Goal: Book appointment/travel/reservation

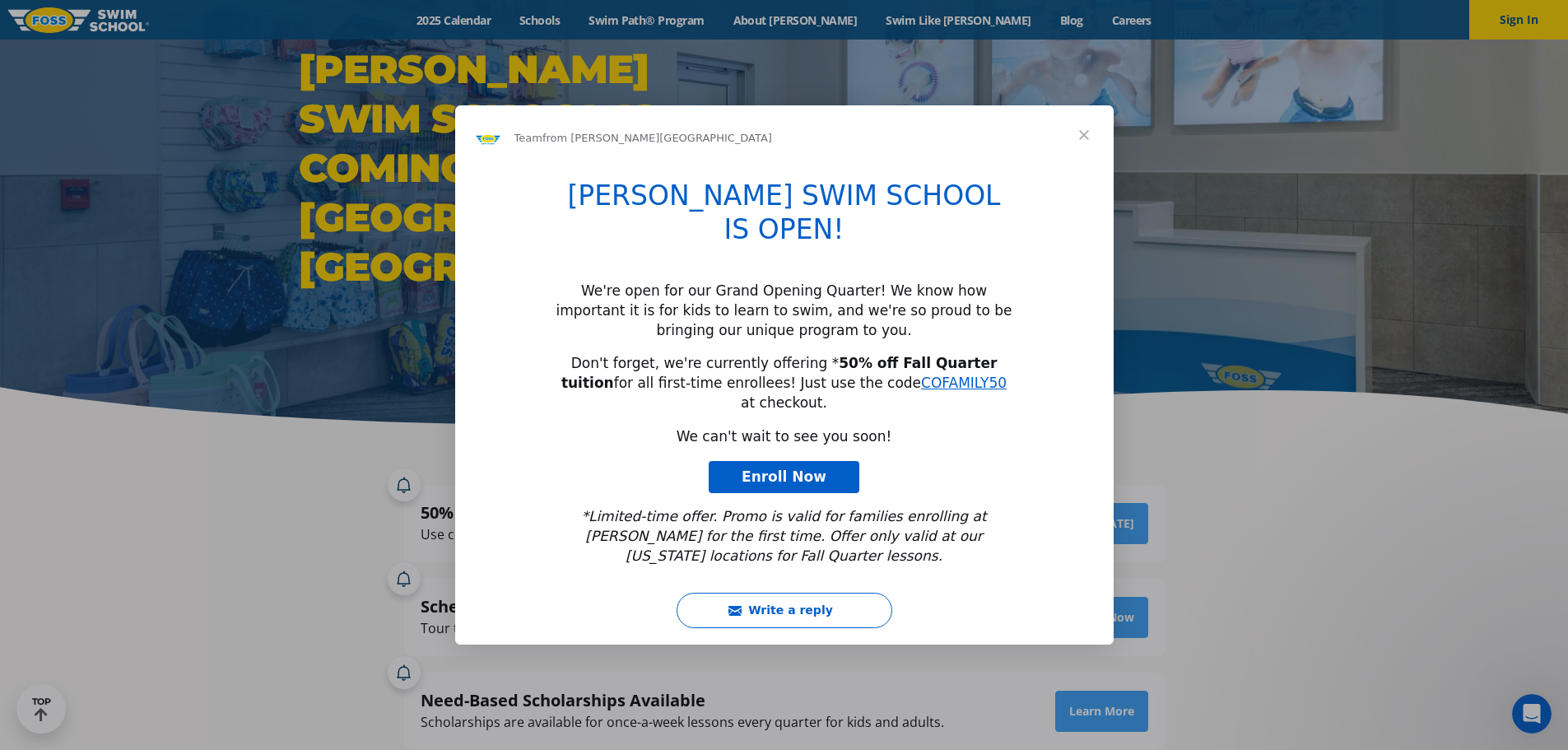
click at [1072, 163] on span "Close" at bounding box center [1085, 135] width 59 height 59
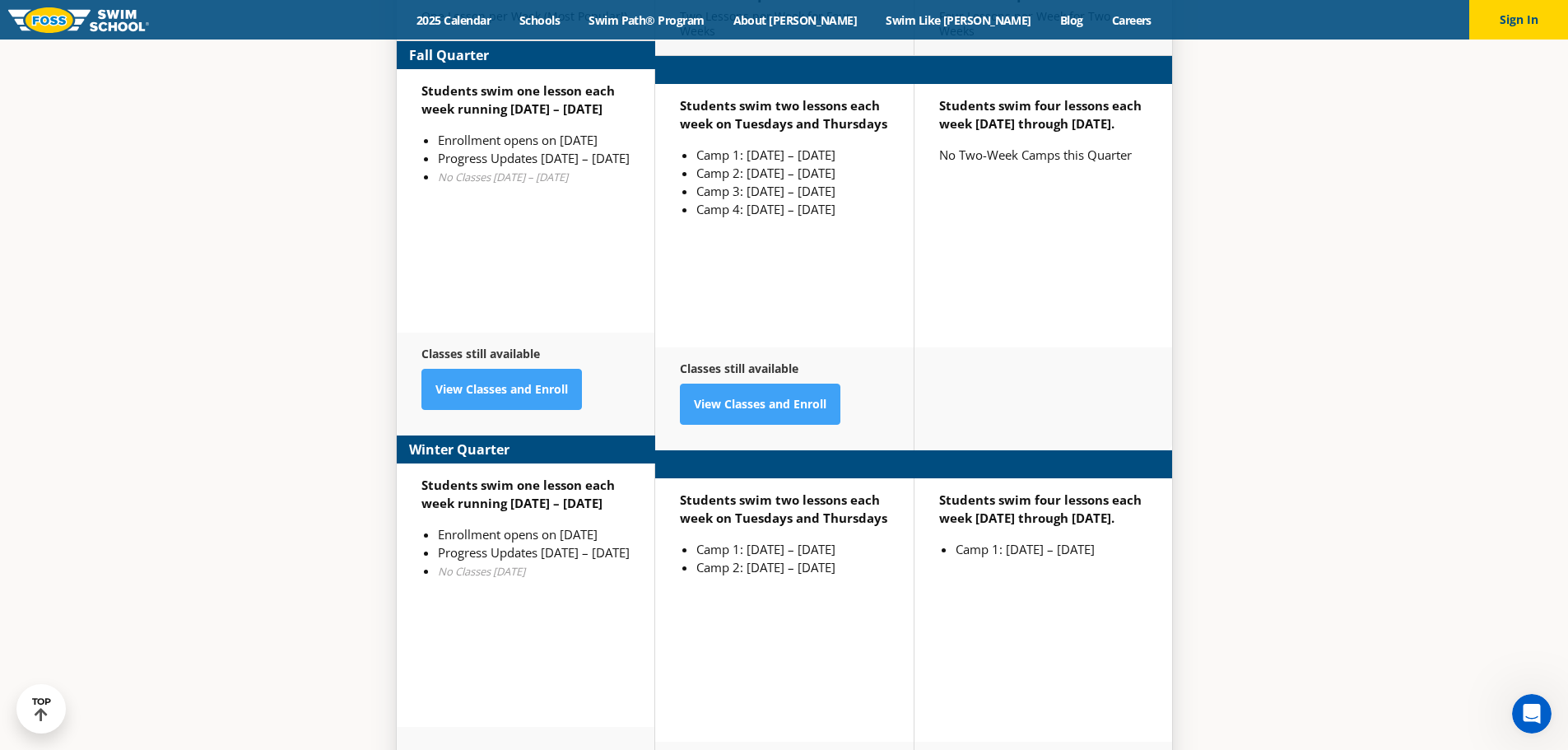
scroll to position [4223, 0]
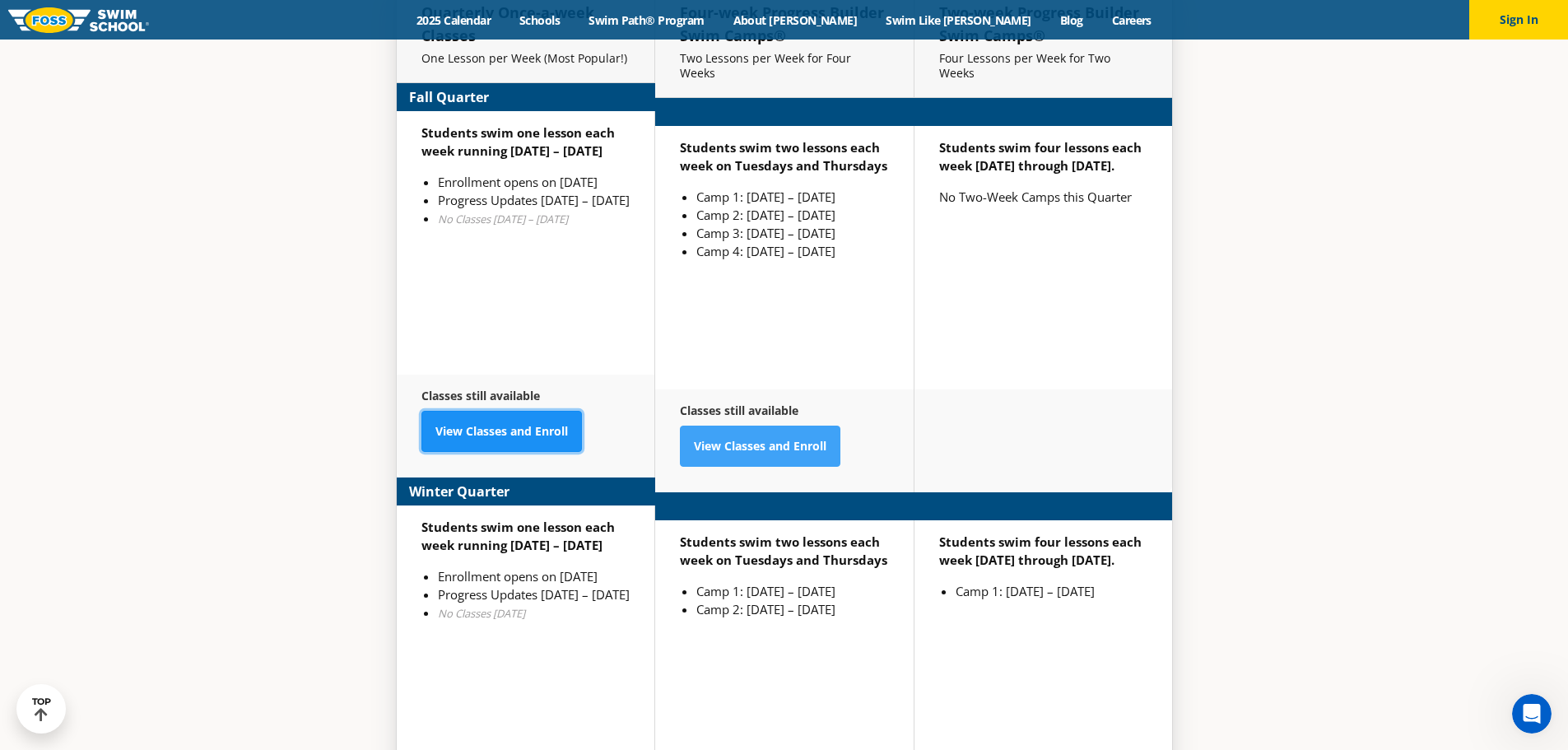
click at [486, 411] on link "View Classes and Enroll" at bounding box center [502, 431] width 161 height 41
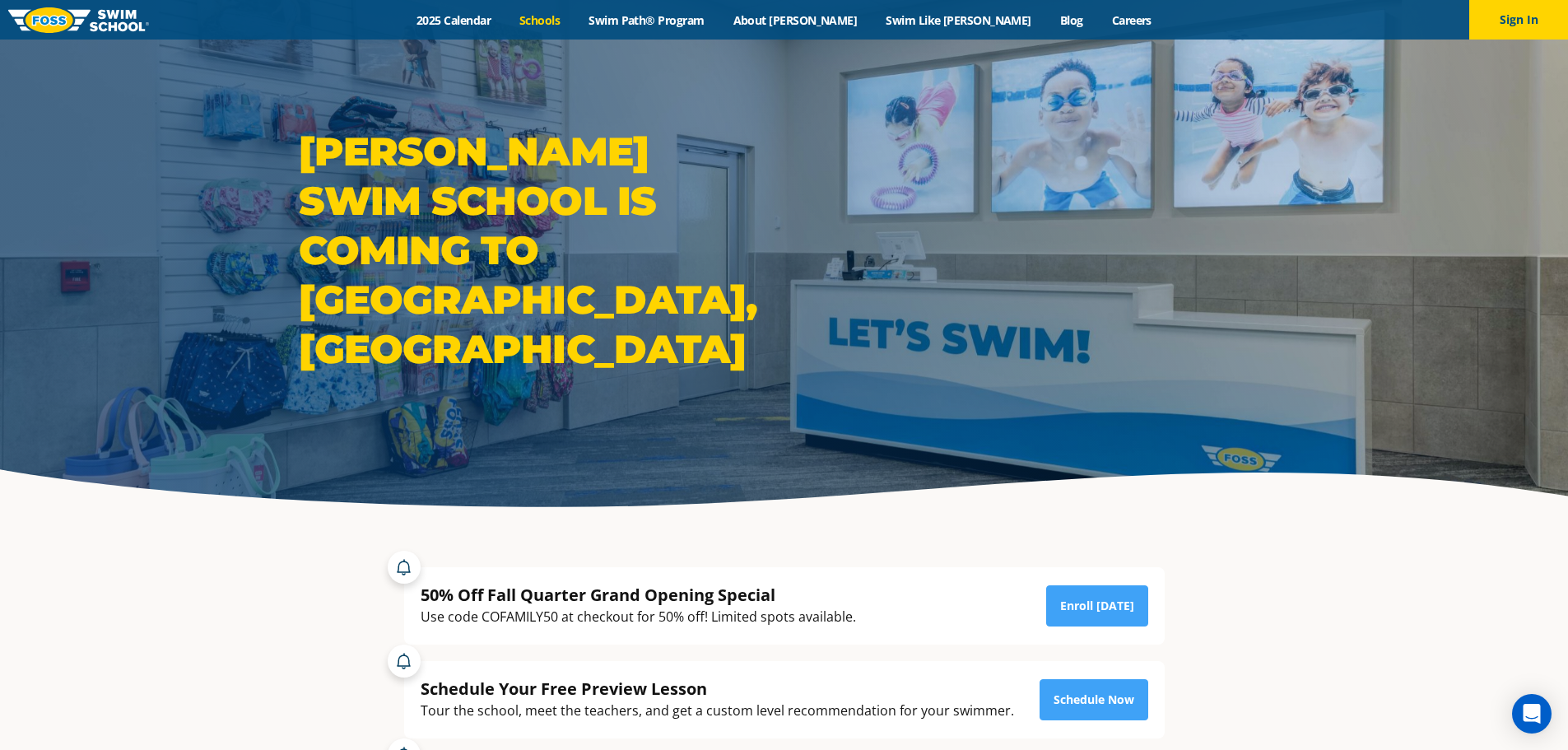
click at [575, 18] on link "Schools" at bounding box center [539, 20] width 69 height 16
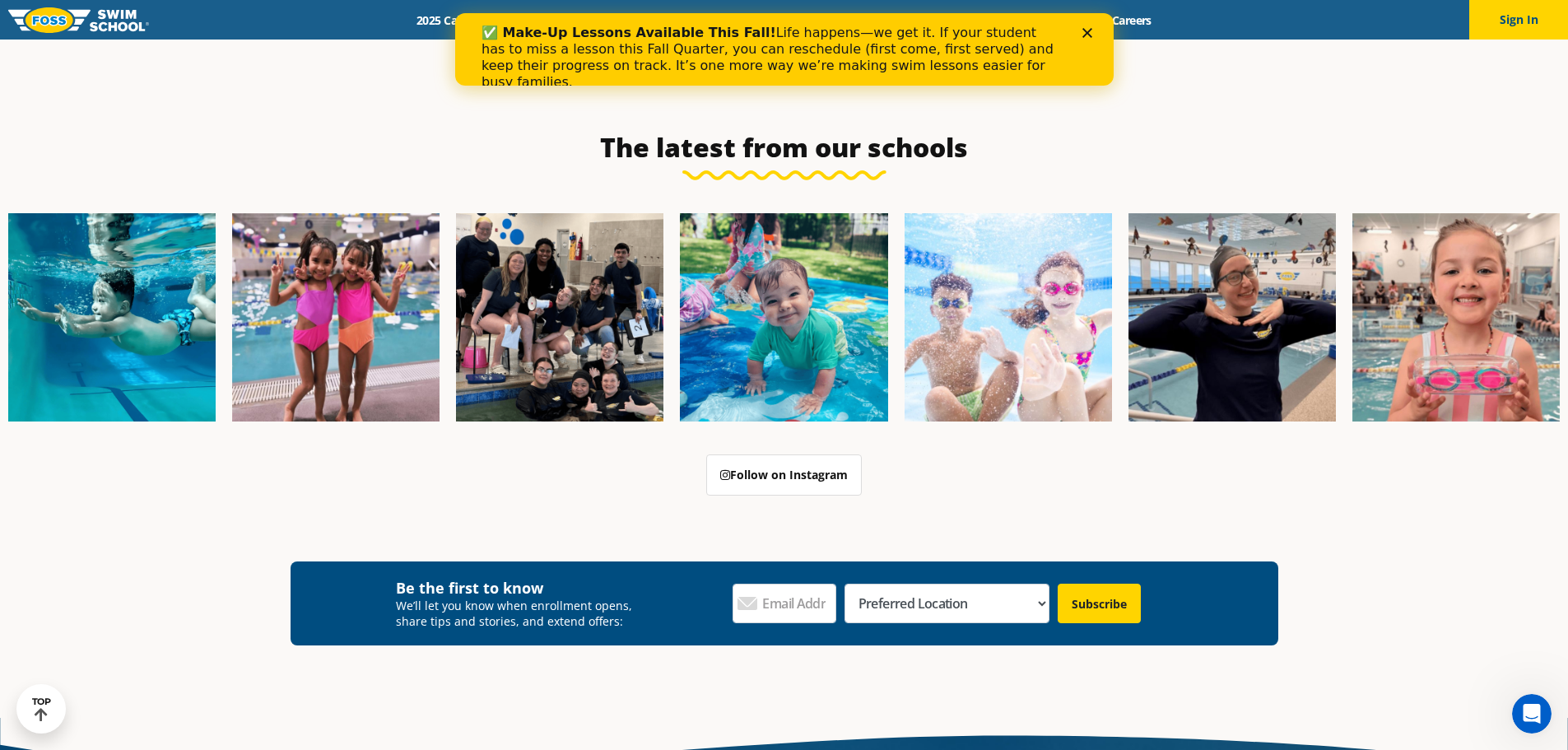
scroll to position [2059, 0]
